Goal: Task Accomplishment & Management: Complete application form

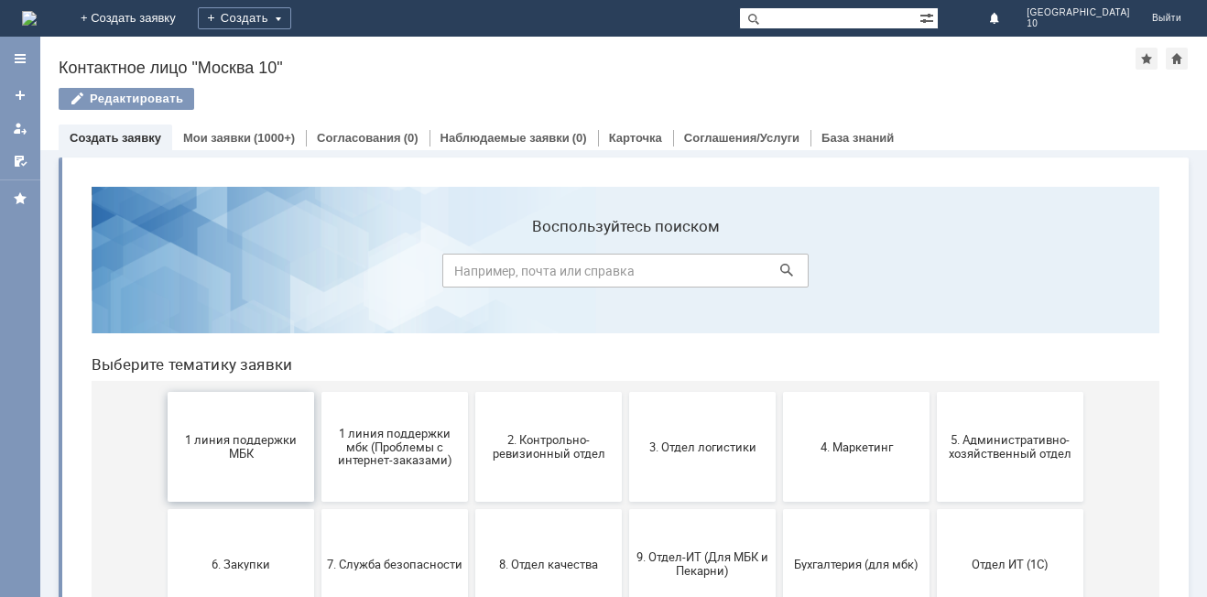
click at [239, 450] on span "1 линия поддержки МБК" at bounding box center [240, 446] width 135 height 27
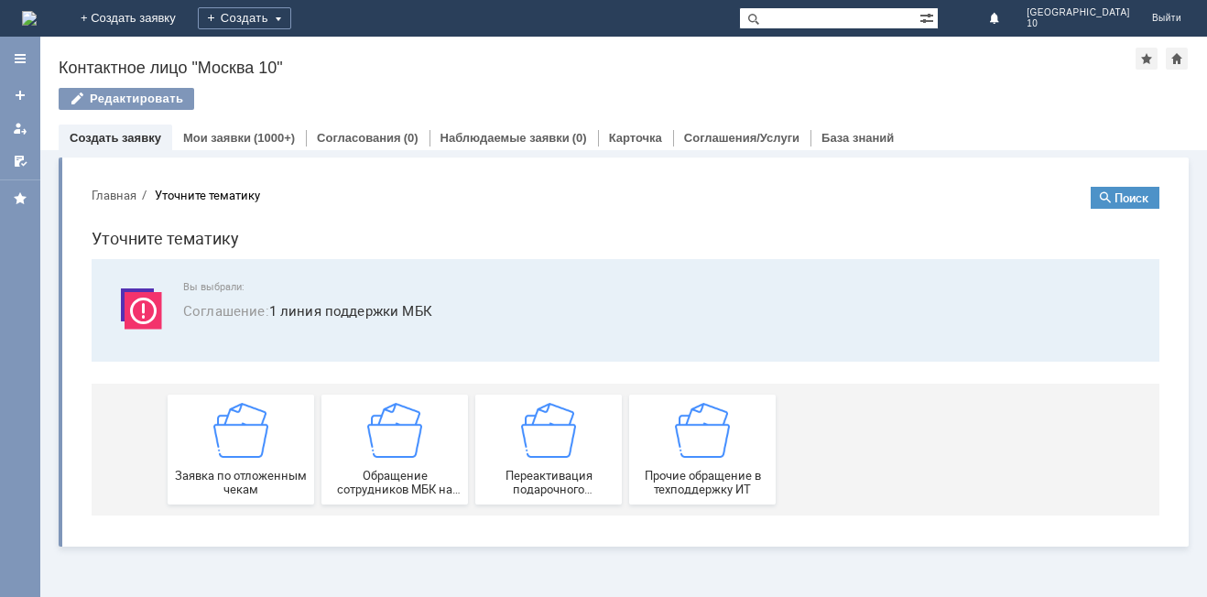
click at [239, 450] on img at bounding box center [240, 430] width 55 height 55
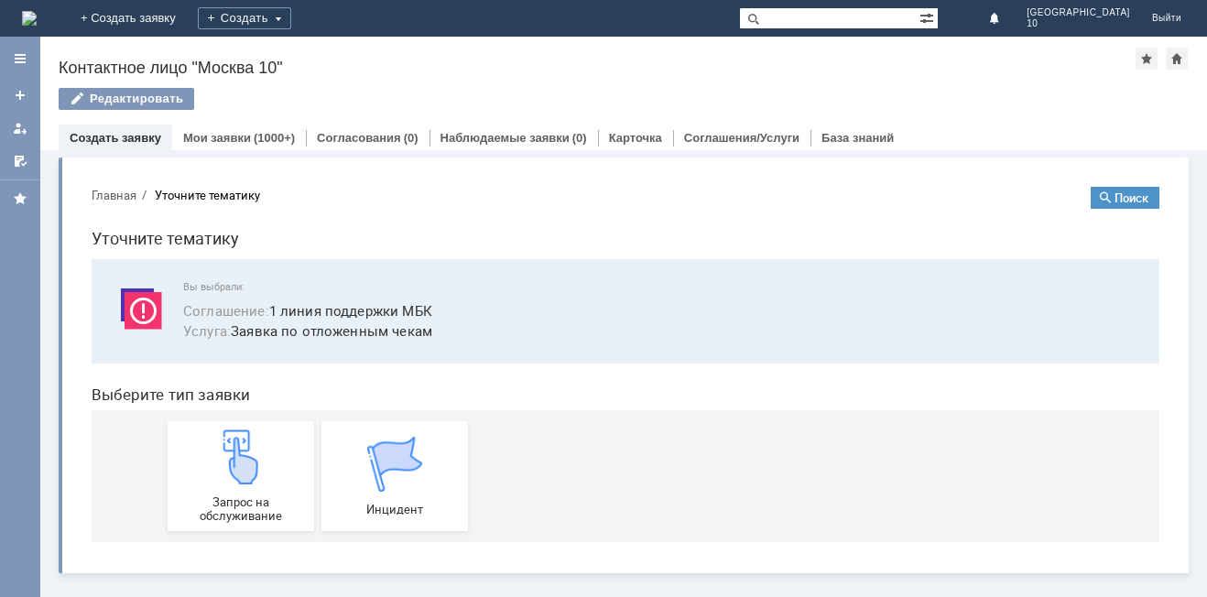
click at [239, 450] on img at bounding box center [240, 456] width 55 height 55
click at [625, 131] on link "Карточка" at bounding box center [635, 138] width 53 height 14
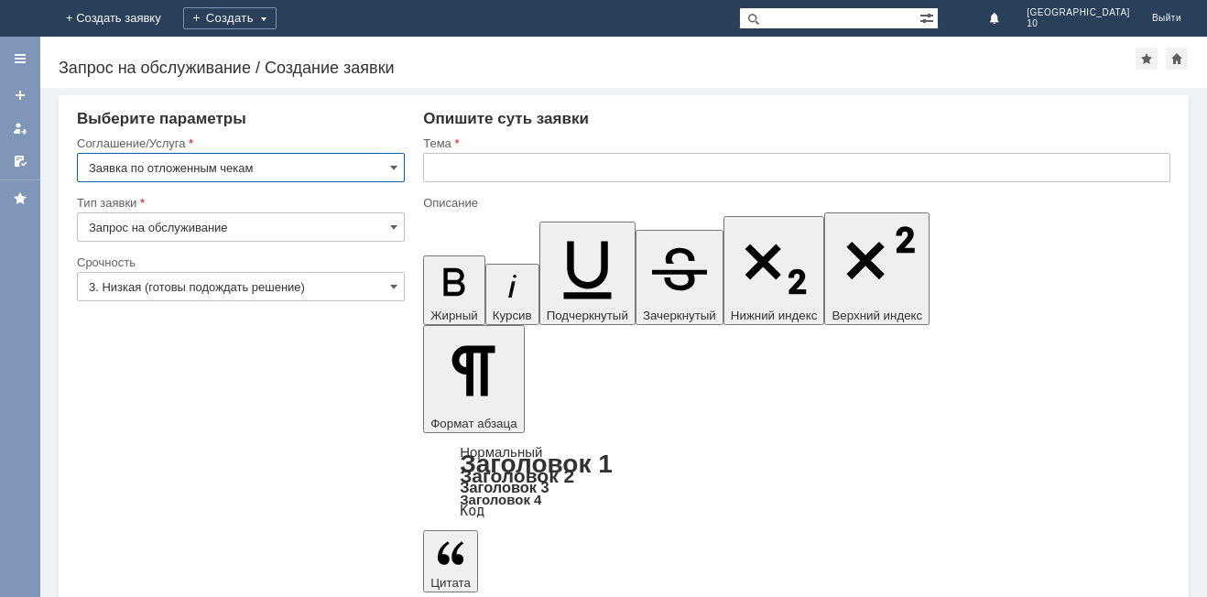
click at [461, 170] on input "text" at bounding box center [796, 167] width 747 height 29
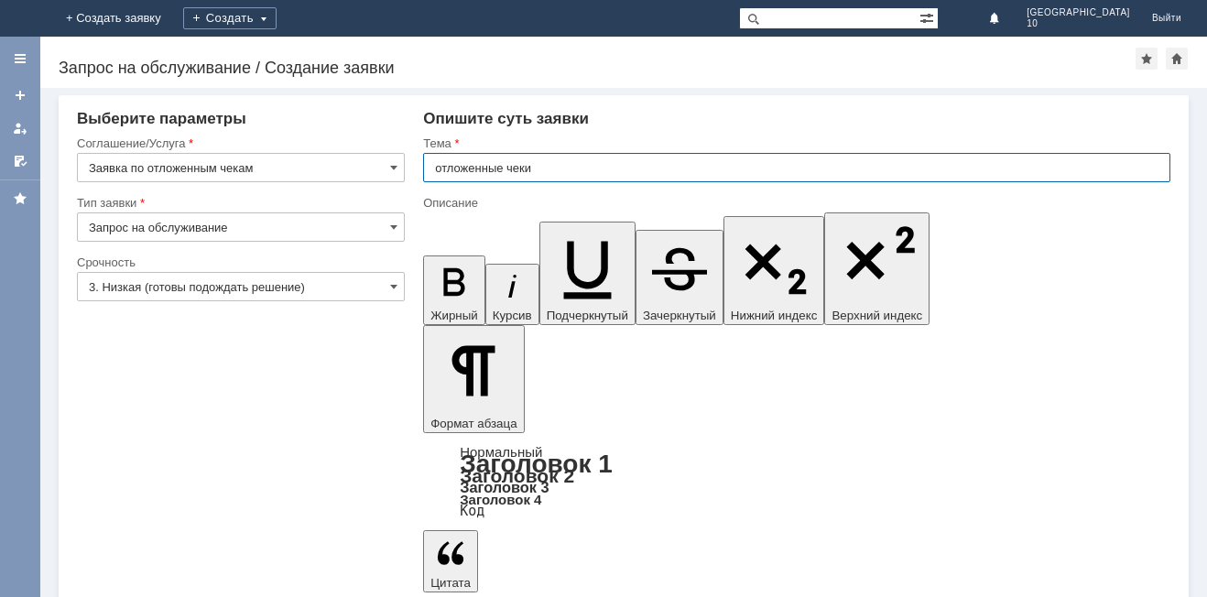
type input "отложенные чеки"
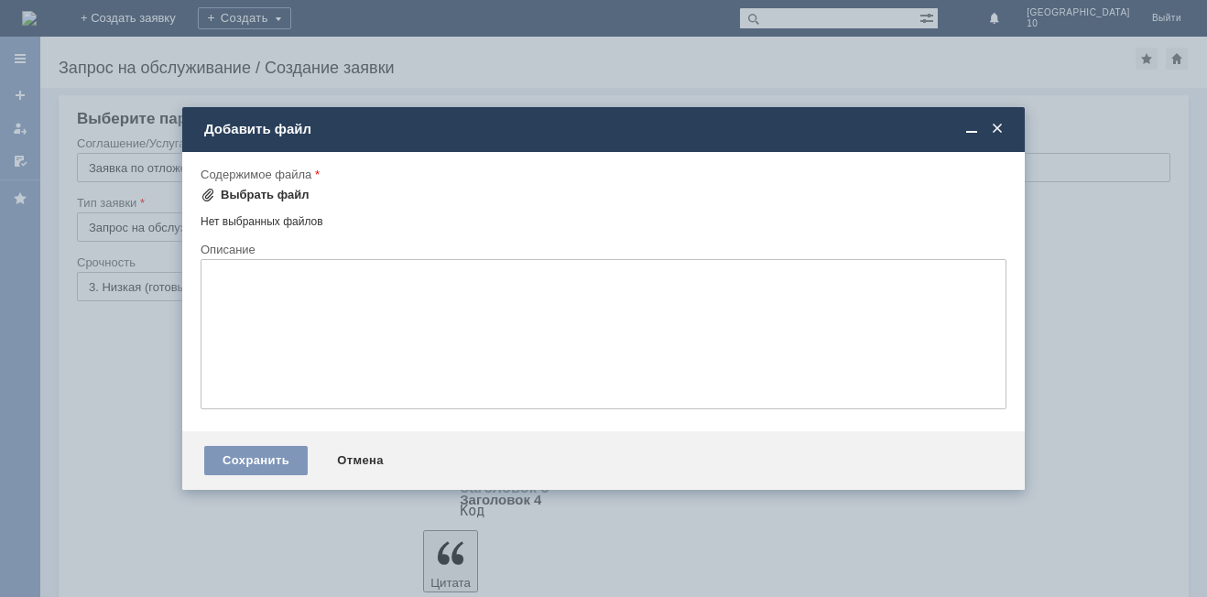
click at [274, 196] on div "Выбрать файл" at bounding box center [265, 195] width 89 height 15
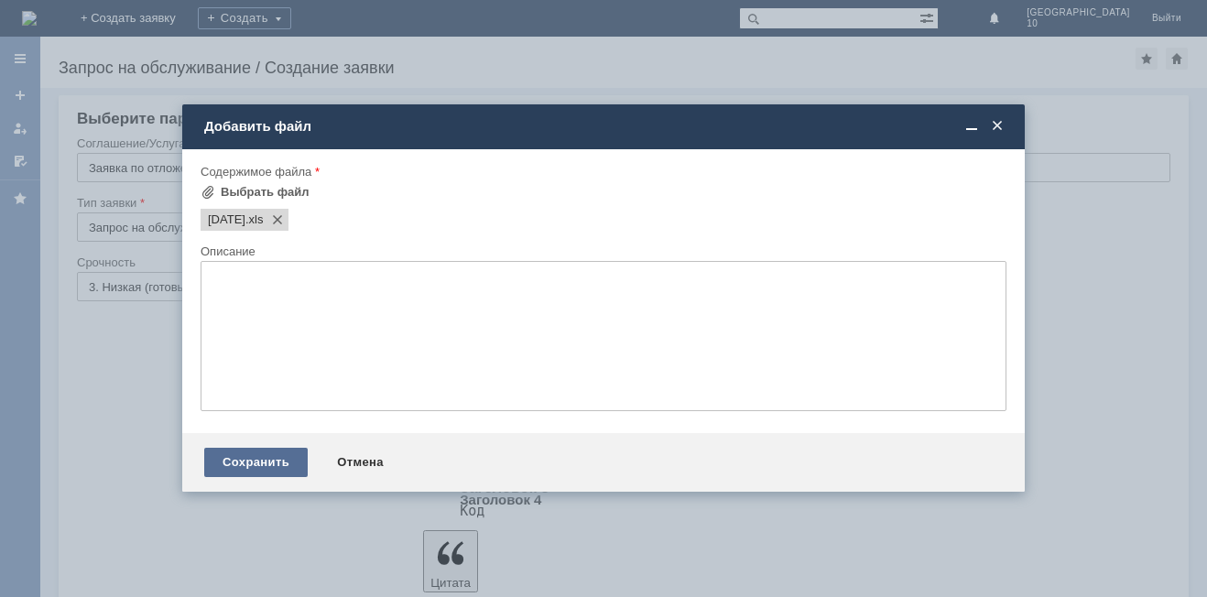
click at [247, 453] on div "Сохранить" at bounding box center [255, 462] width 103 height 29
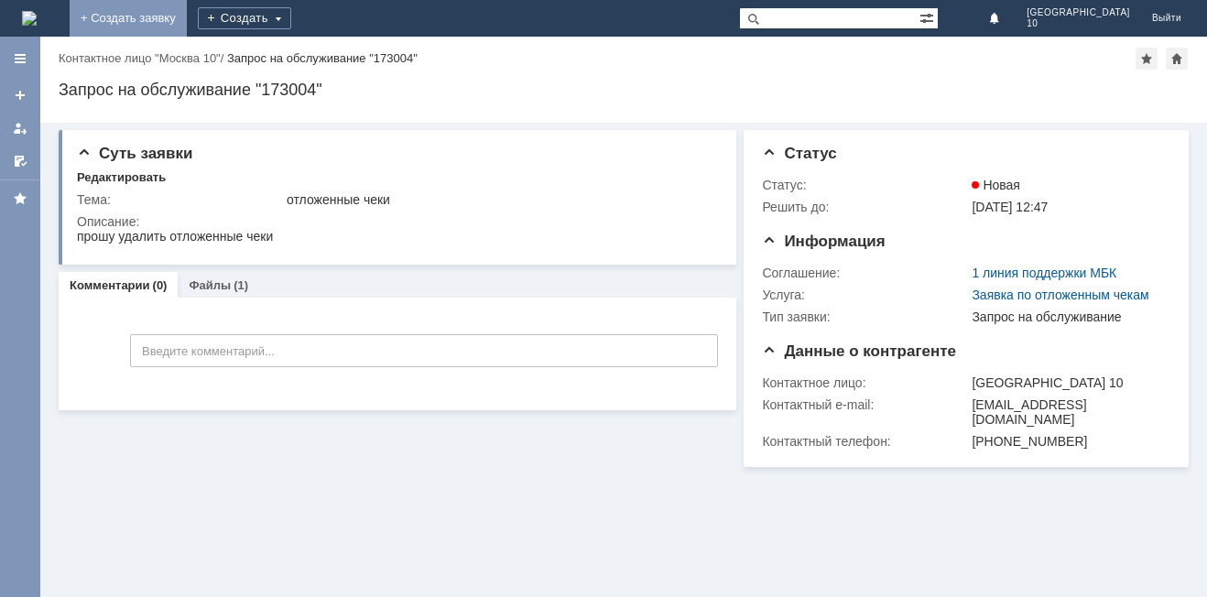
click at [187, 13] on link "+ Создать заявку" at bounding box center [128, 18] width 117 height 37
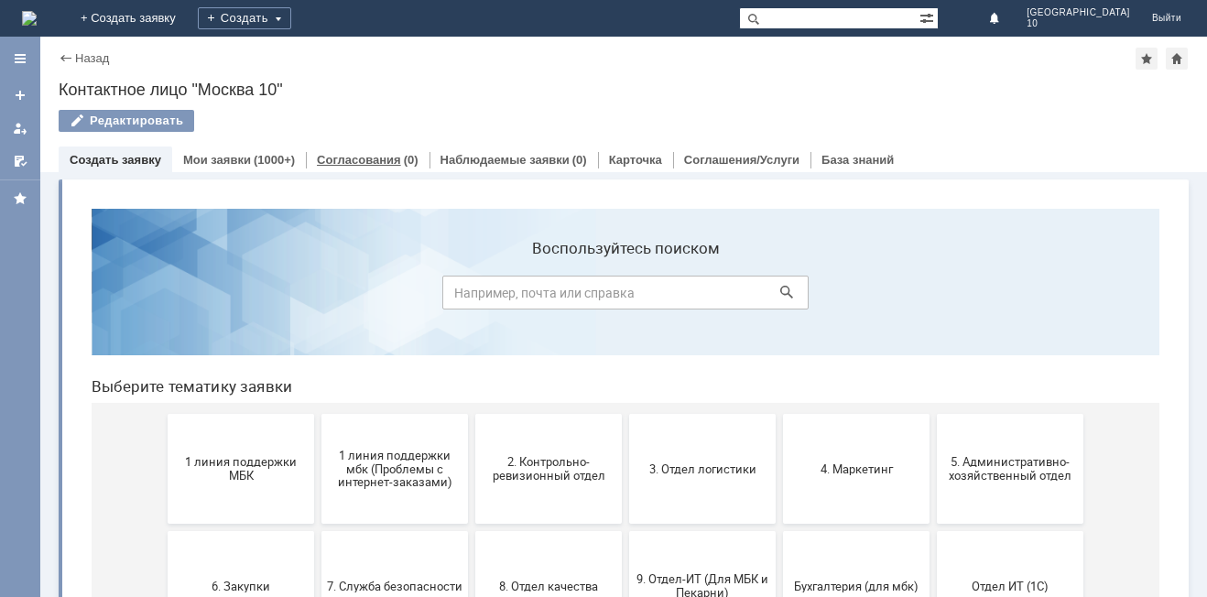
click at [335, 159] on link "Согласования" at bounding box center [359, 160] width 84 height 14
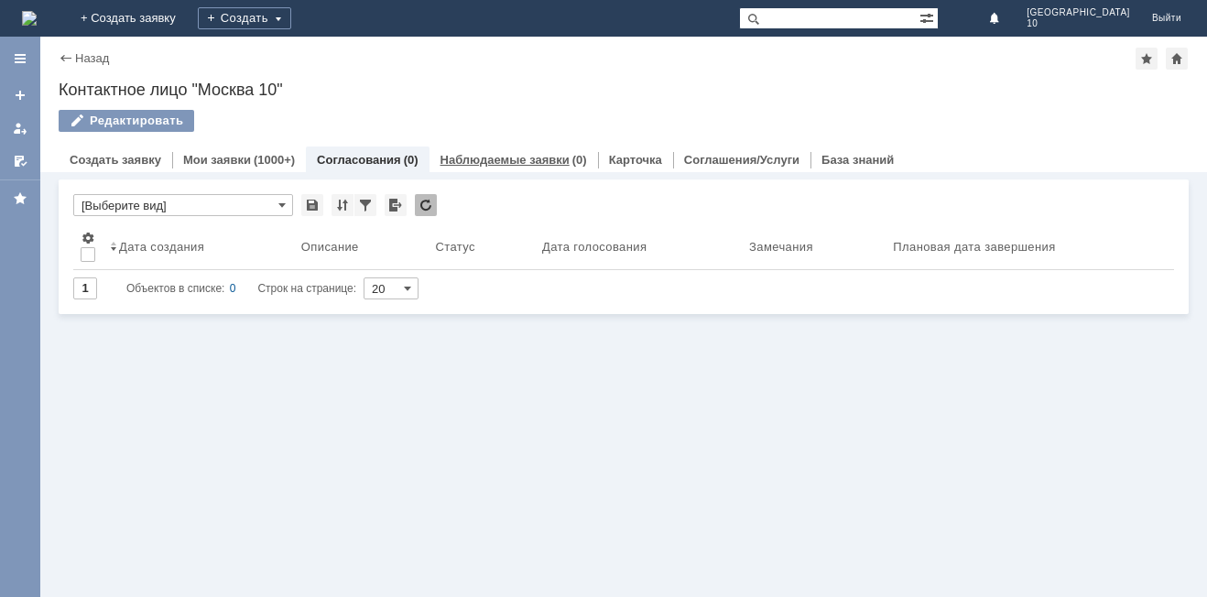
click at [483, 152] on div "Наблюдаемые заявки (0)" at bounding box center [513, 159] width 168 height 27
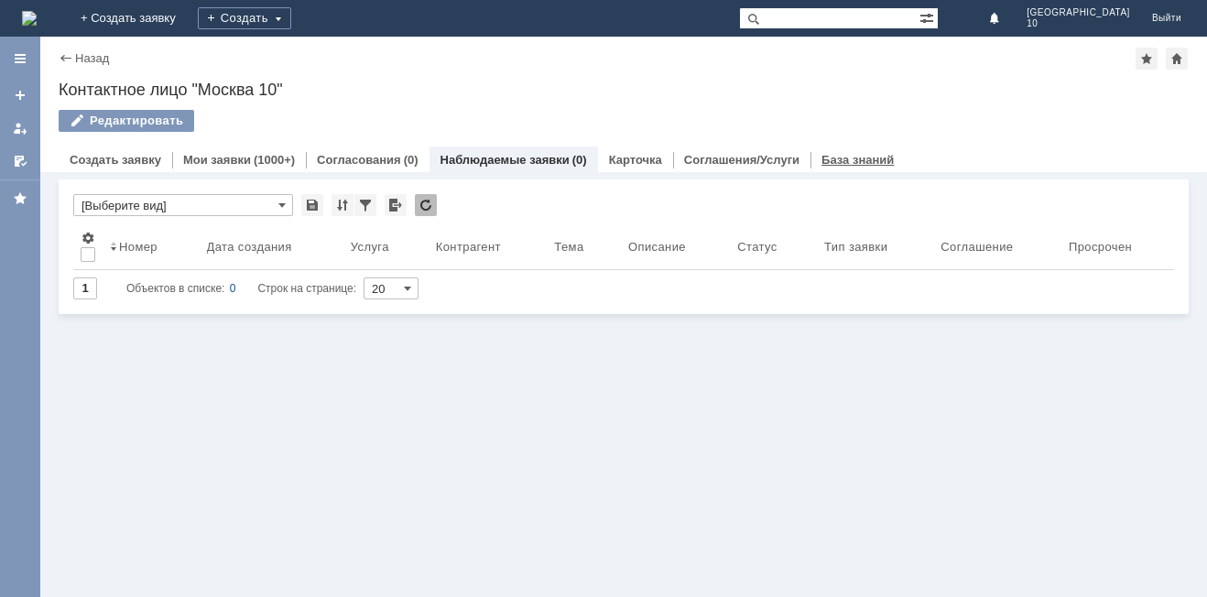
click at [829, 160] on link "База знаний" at bounding box center [857, 160] width 72 height 14
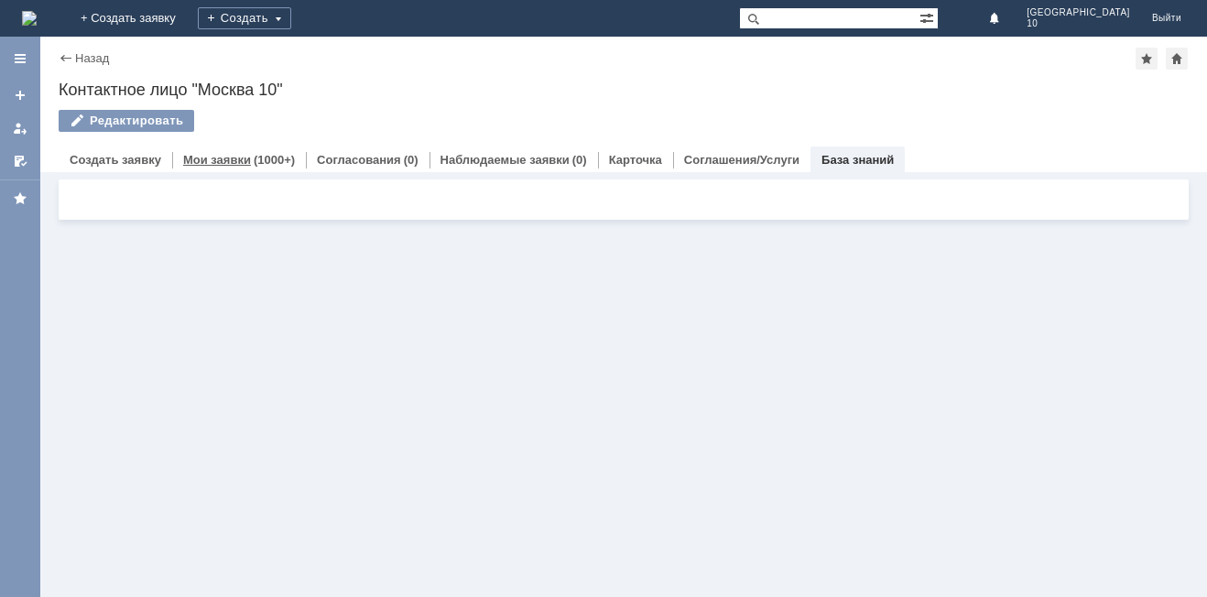
click at [214, 157] on link "Мои заявки" at bounding box center [217, 160] width 68 height 14
